Goal: Task Accomplishment & Management: Use online tool/utility

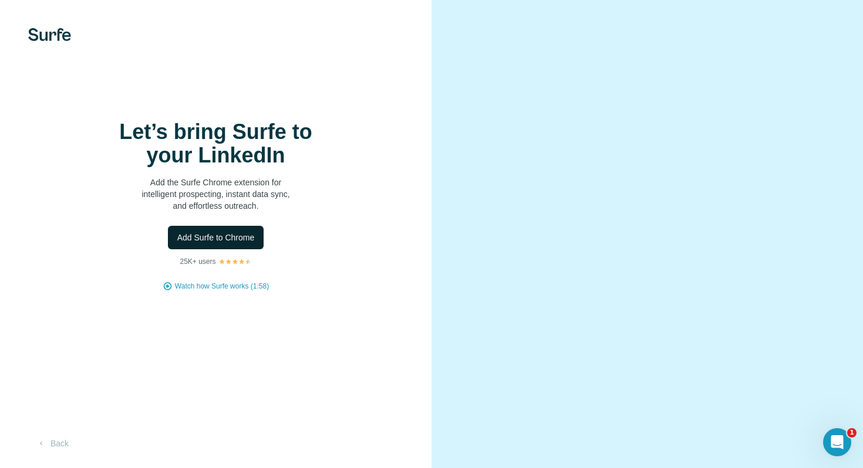
click at [253, 237] on span "Add Surfe to Chrome" at bounding box center [215, 238] width 77 height 12
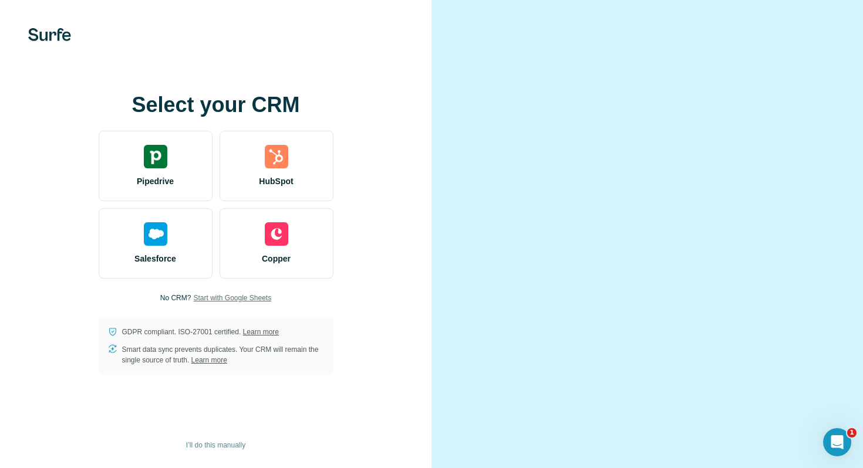
click at [254, 295] on span "Start with Google Sheets" at bounding box center [232, 298] width 78 height 11
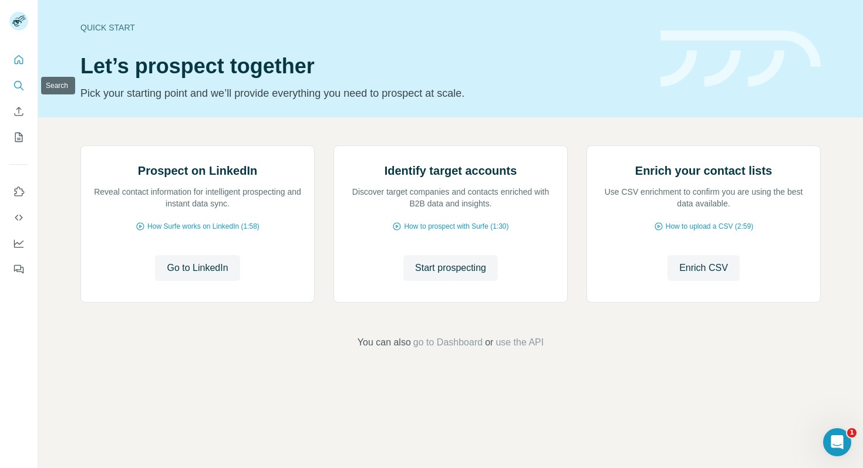
click at [15, 89] on icon "Search" at bounding box center [19, 86] width 12 height 12
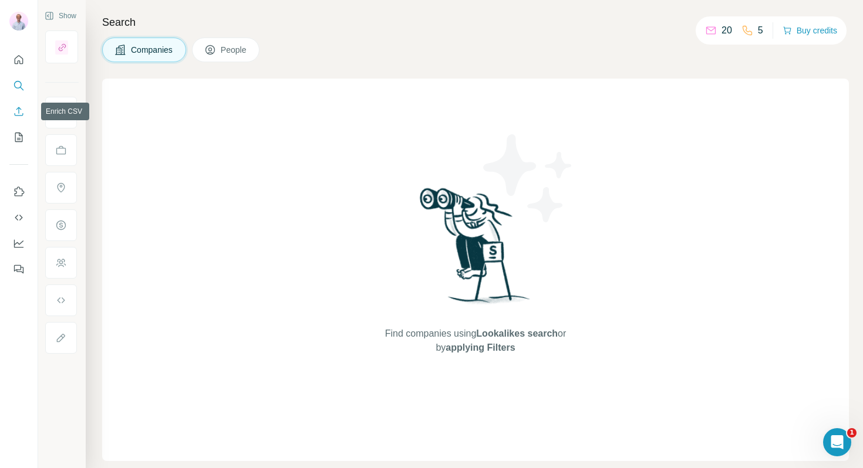
click at [18, 118] on button "Enrich CSV" at bounding box center [18, 111] width 19 height 21
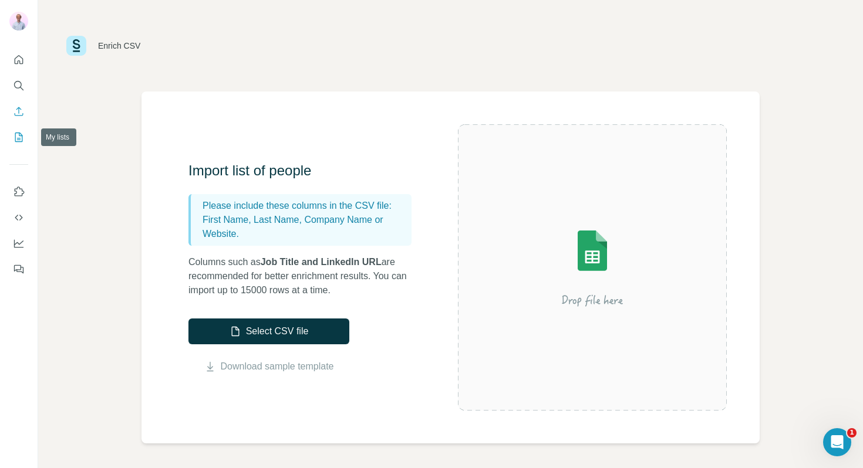
click at [16, 135] on icon "My lists" at bounding box center [19, 137] width 12 height 12
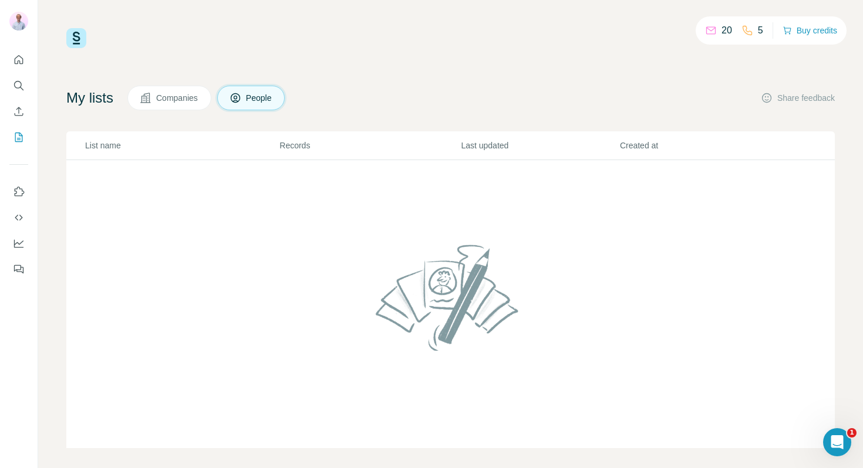
click at [156, 106] on button "Companies" at bounding box center [169, 98] width 84 height 25
click at [248, 108] on button "People" at bounding box center [251, 98] width 68 height 25
click at [18, 191] on icon "Use Surfe on LinkedIn" at bounding box center [19, 192] width 12 height 12
click at [18, 248] on icon "Dashboard" at bounding box center [19, 244] width 12 height 12
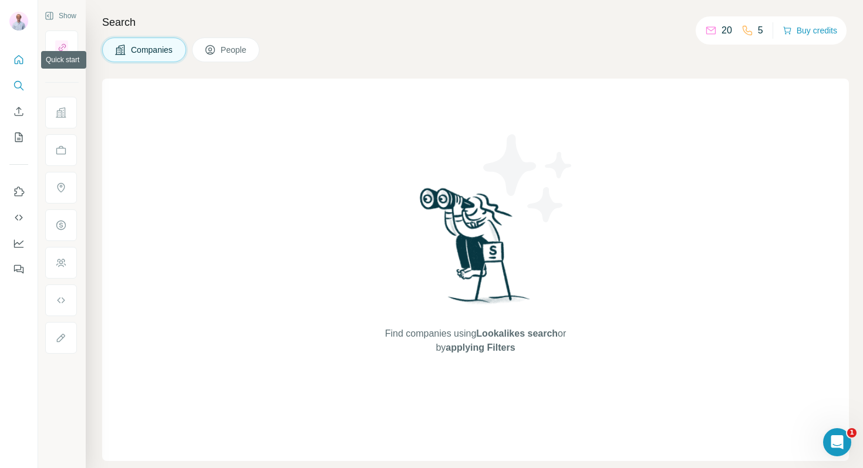
click at [20, 60] on icon "Quick start" at bounding box center [19, 60] width 12 height 12
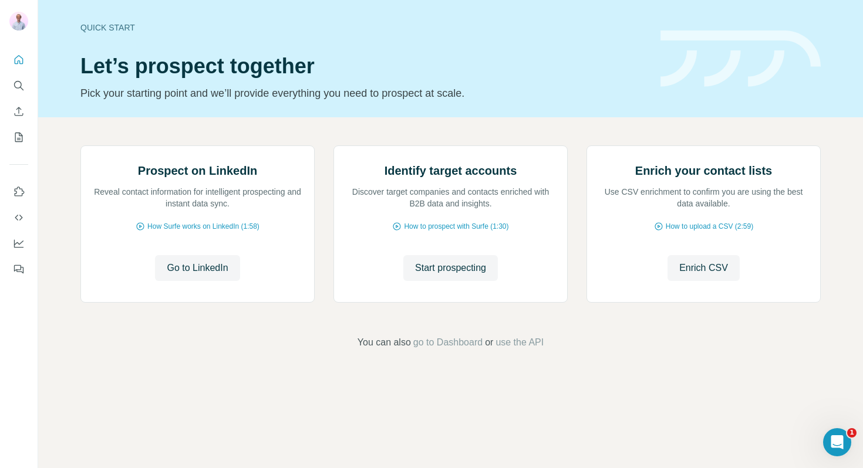
scroll to position [25, 0]
click at [453, 350] on span "go to Dashboard" at bounding box center [447, 343] width 69 height 14
